Goal: Information Seeking & Learning: Learn about a topic

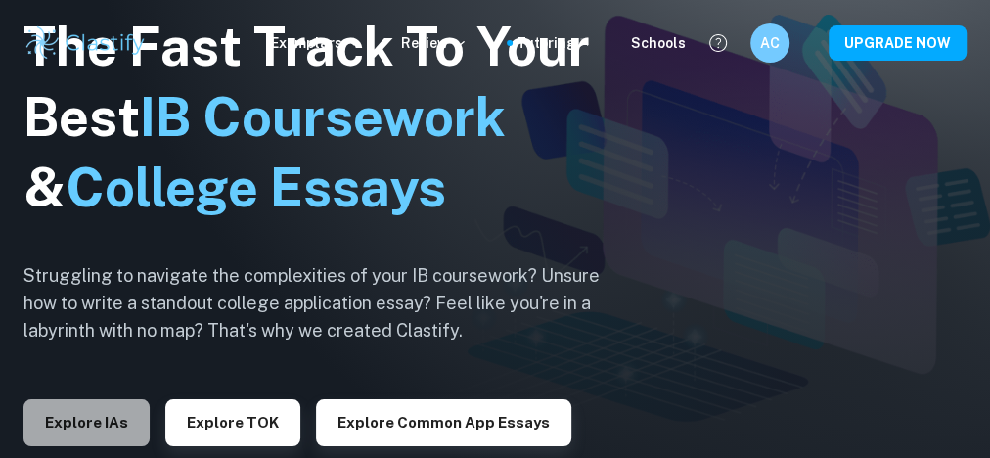
click at [62, 426] on button "Explore IAs" at bounding box center [86, 422] width 126 height 47
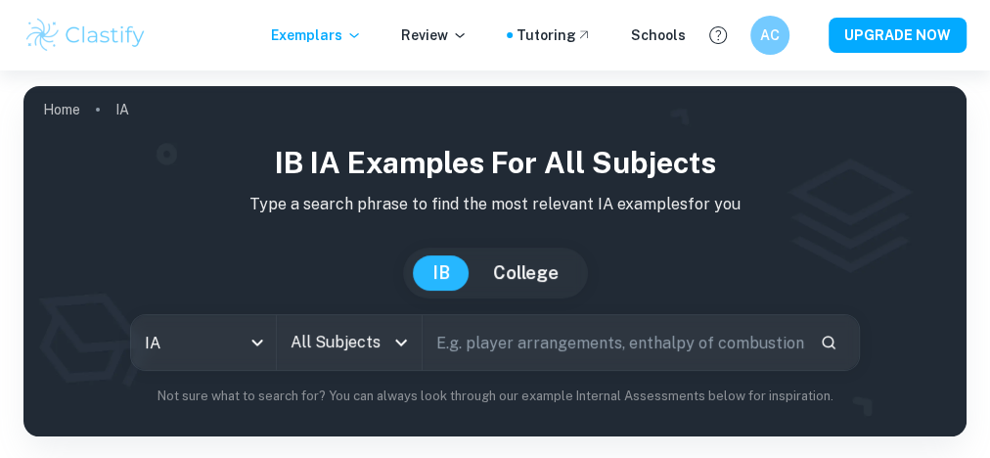
click at [507, 333] on input "text" at bounding box center [612, 342] width 381 height 55
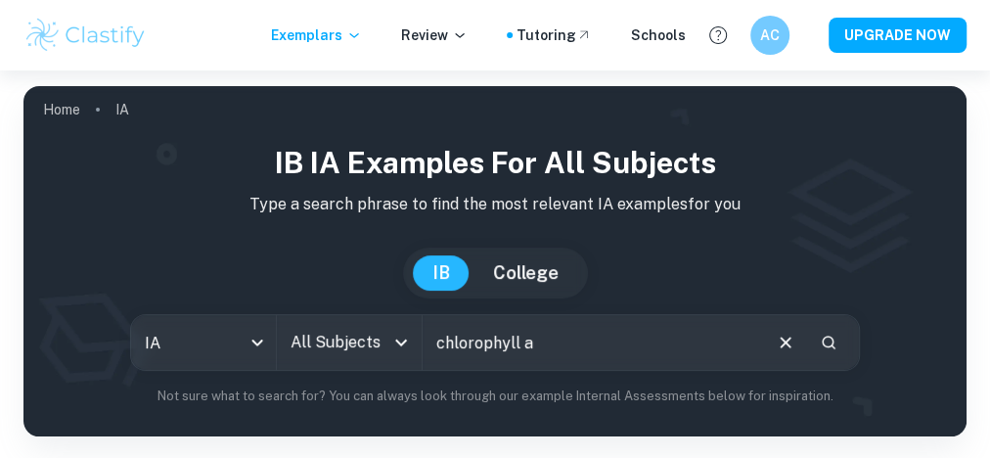
type input "chlorophyll a"
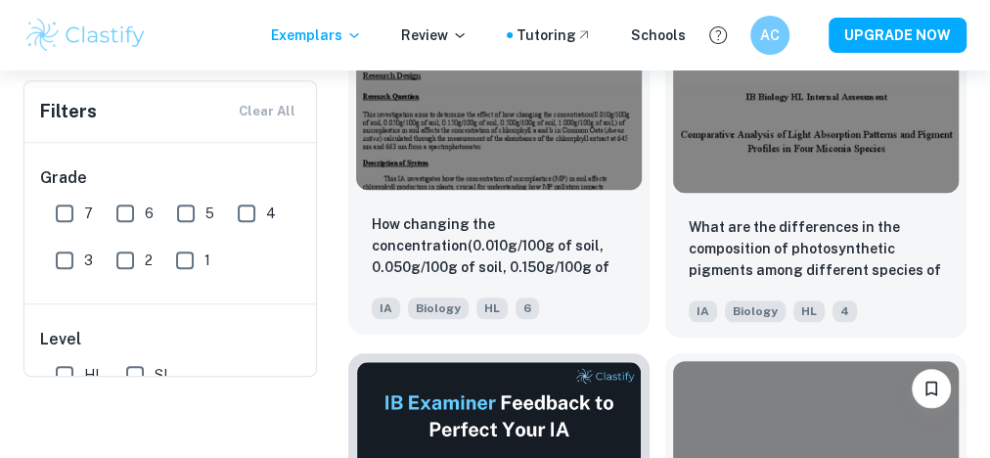
scroll to position [548, 0]
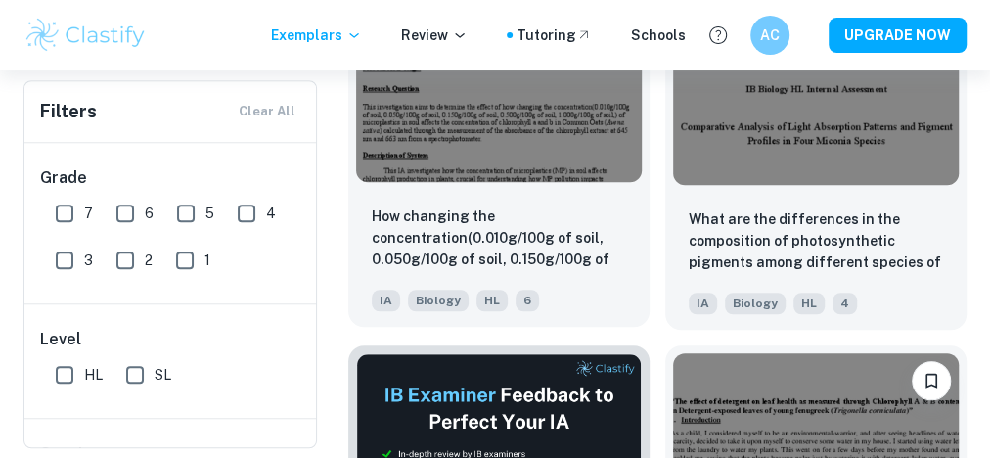
click at [505, 156] on img at bounding box center [499, 75] width 286 height 214
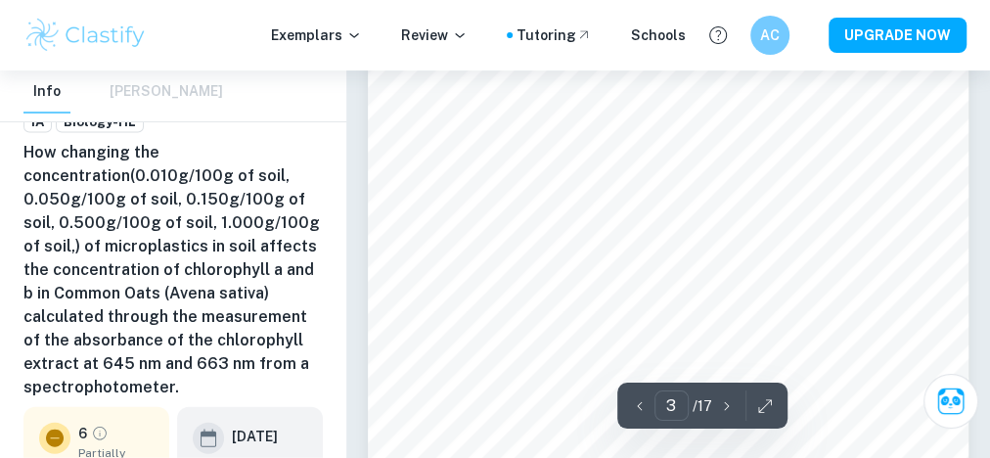
scroll to position [2425, 0]
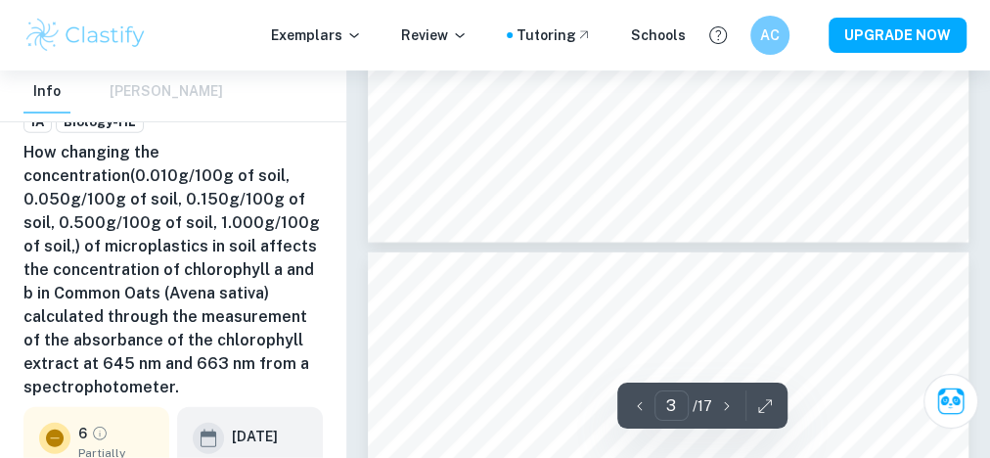
type input "4"
